Goal: Find specific page/section: Find specific page/section

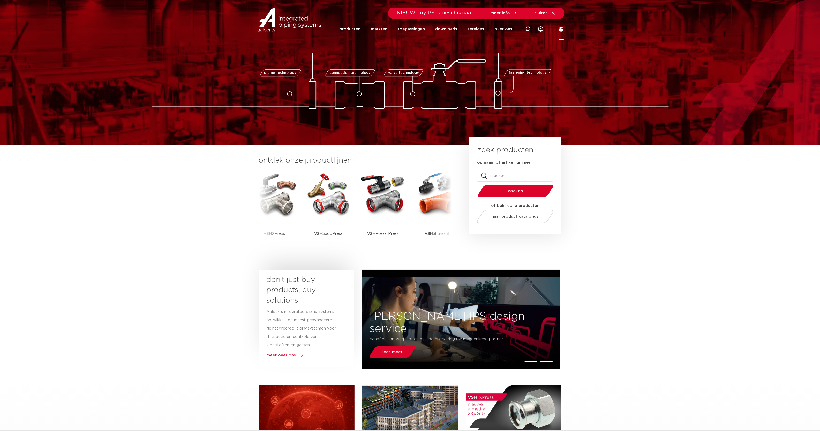
click at [563, 28] on icon at bounding box center [561, 29] width 5 height 5
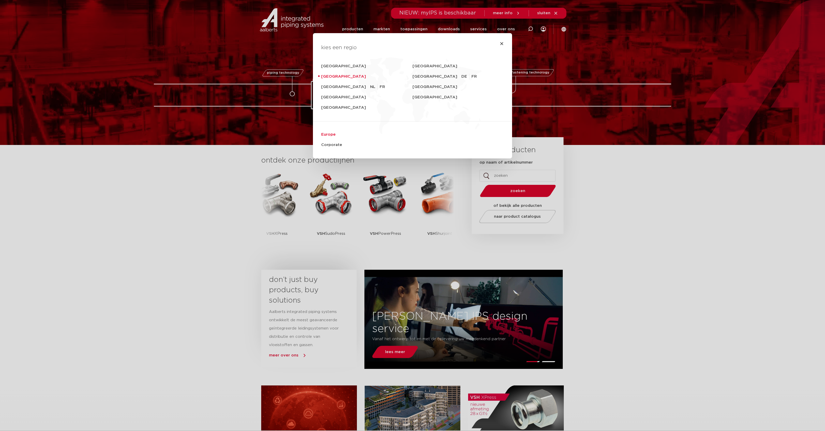
click at [330, 134] on link "Europe" at bounding box center [412, 134] width 183 height 10
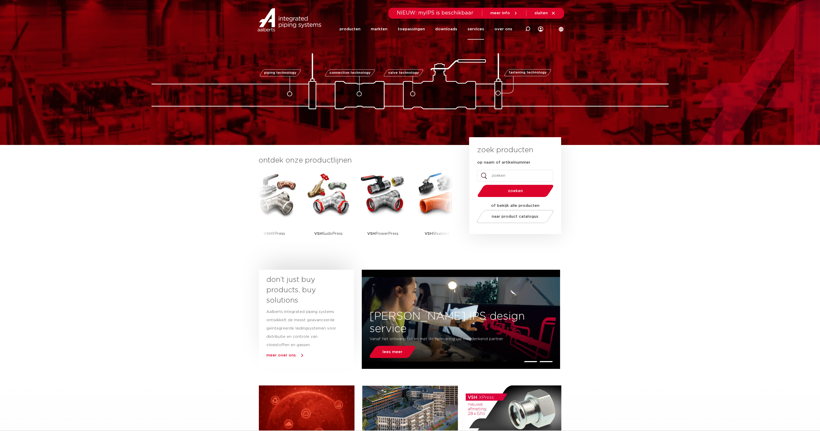
click at [481, 31] on link "services" at bounding box center [476, 29] width 17 height 21
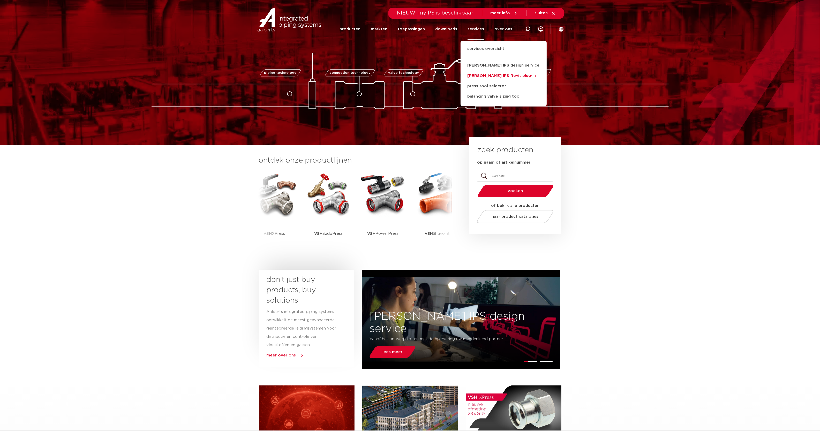
click at [488, 74] on link "[PERSON_NAME] IPS Revit plug-in" at bounding box center [504, 76] width 86 height 10
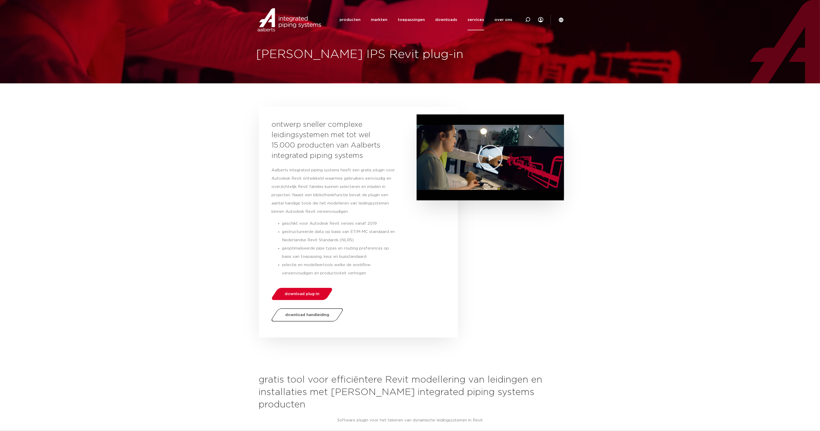
drag, startPoint x: 577, startPoint y: 296, endPoint x: 601, endPoint y: 257, distance: 45.5
click at [577, 296] on section "ontwerp sneller complexe leidingsystemen met tot wel 15.000 producten van Aalbe…" at bounding box center [410, 222] width 820 height 236
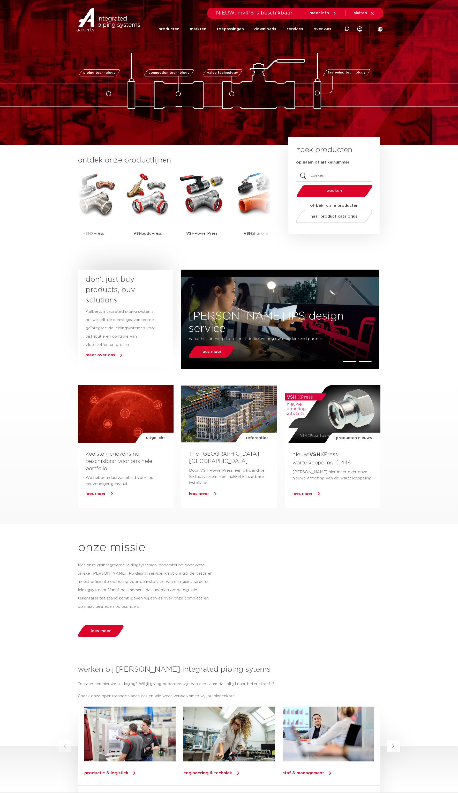
click at [348, 27] on icon at bounding box center [346, 28] width 5 height 5
paste input "0606144"
type input "0606144"
click button "Zoeken" at bounding box center [0, 0] width 0 height 0
